Goal: Navigation & Orientation: Go to known website

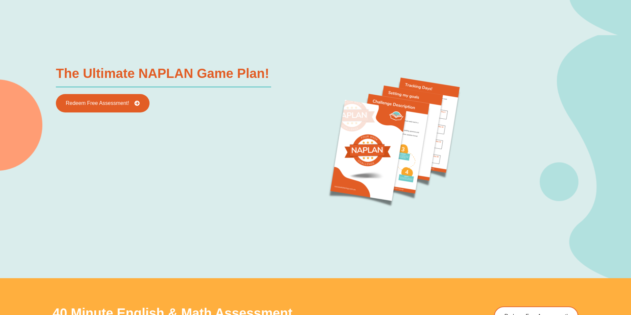
scroll to position [764, 0]
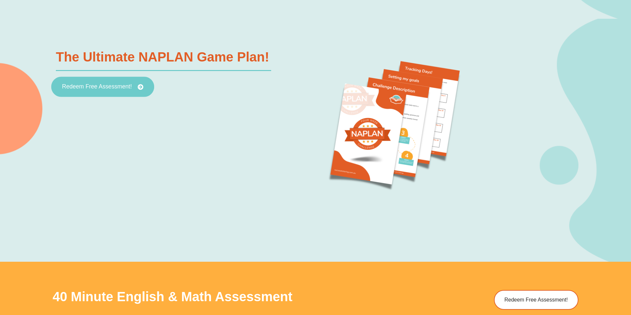
click at [92, 93] on link "Redeem Free Assessment!" at bounding box center [102, 87] width 103 height 20
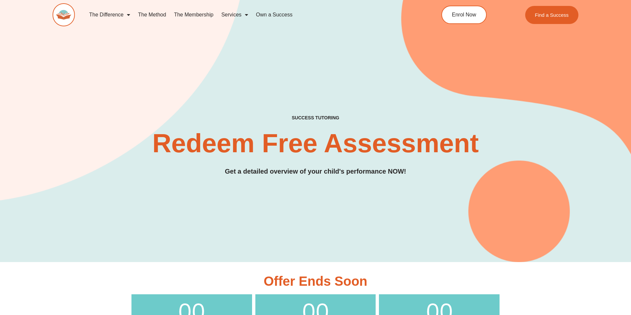
click at [62, 11] on img at bounding box center [64, 14] width 22 height 23
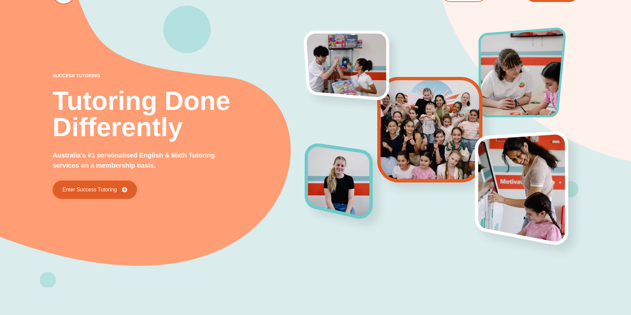
scroll to position [23, 0]
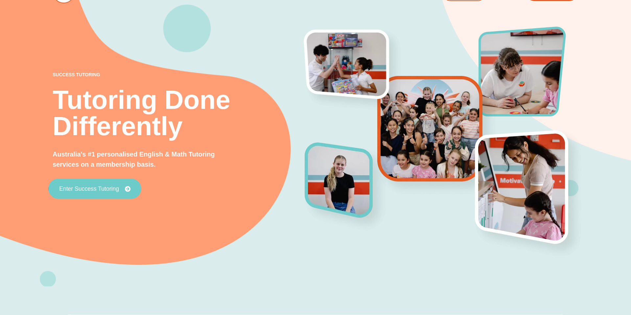
click at [117, 191] on span "Enter Success Tutoring" at bounding box center [89, 189] width 60 height 6
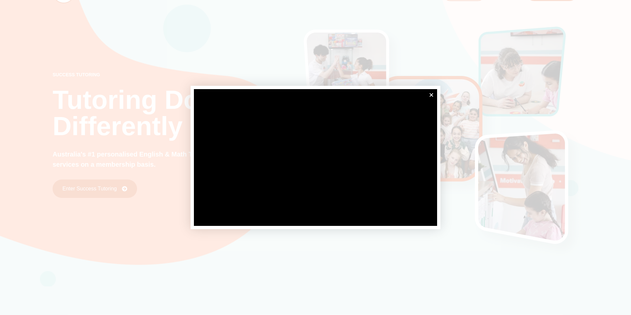
click at [148, 138] on div at bounding box center [315, 157] width 631 height 315
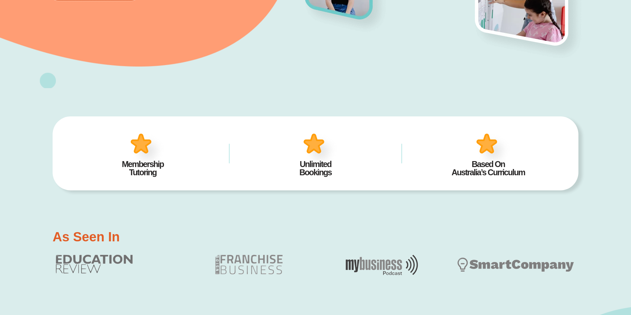
scroll to position [0, 0]
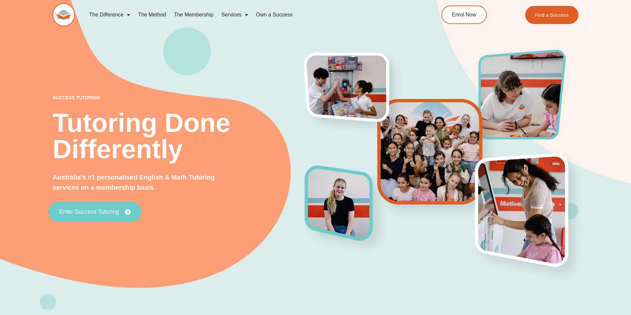
click at [92, 217] on link "Enter Success Tutoring" at bounding box center [94, 212] width 93 height 20
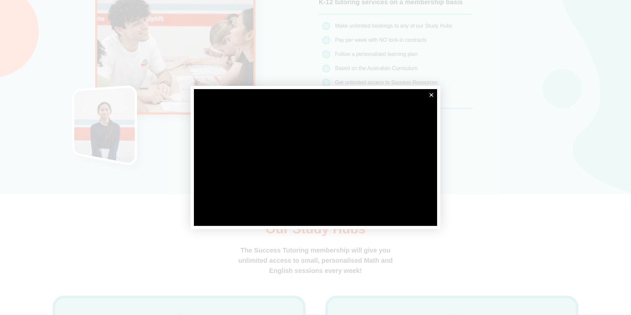
scroll to position [916, 0]
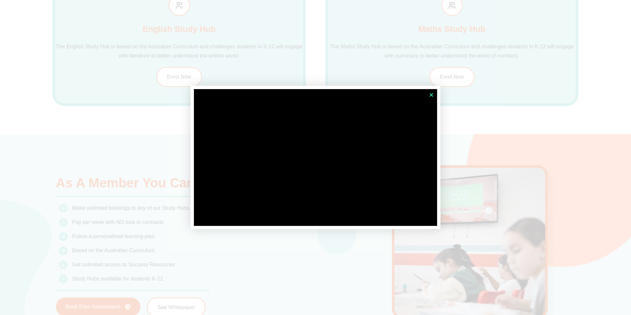
click at [432, 94] on icon "Close" at bounding box center [431, 94] width 5 height 5
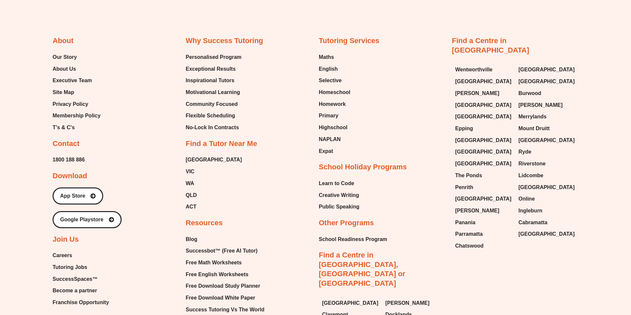
scroll to position [2868, 0]
